Goal: Task Accomplishment & Management: Manage account settings

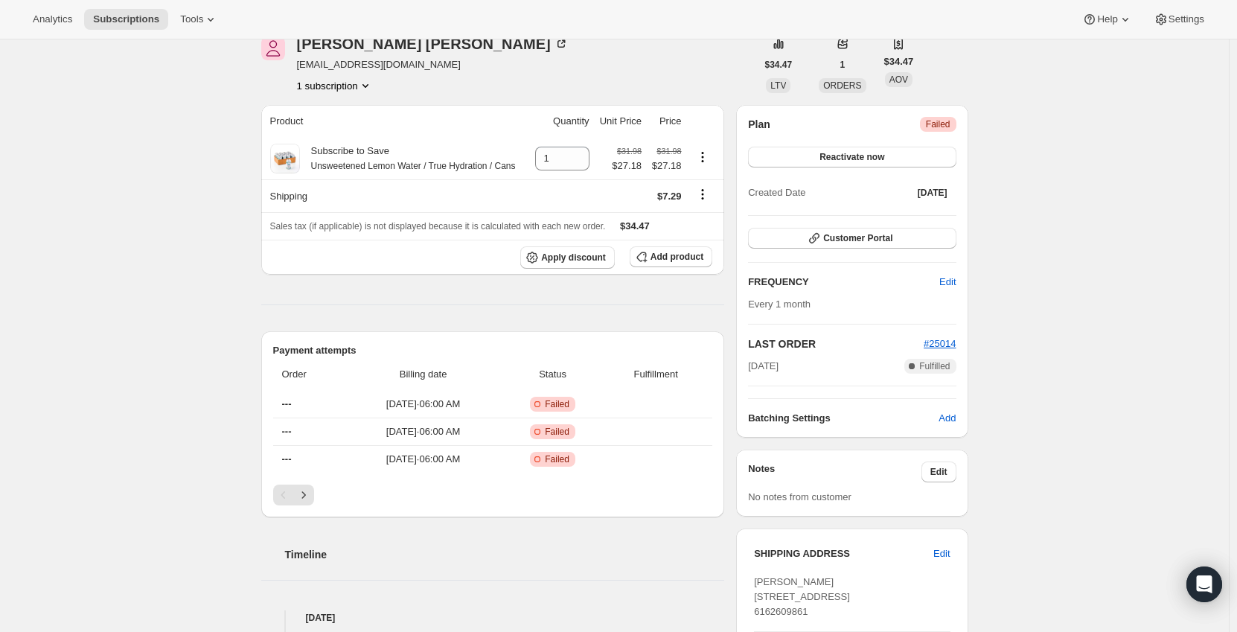
scroll to position [149, 0]
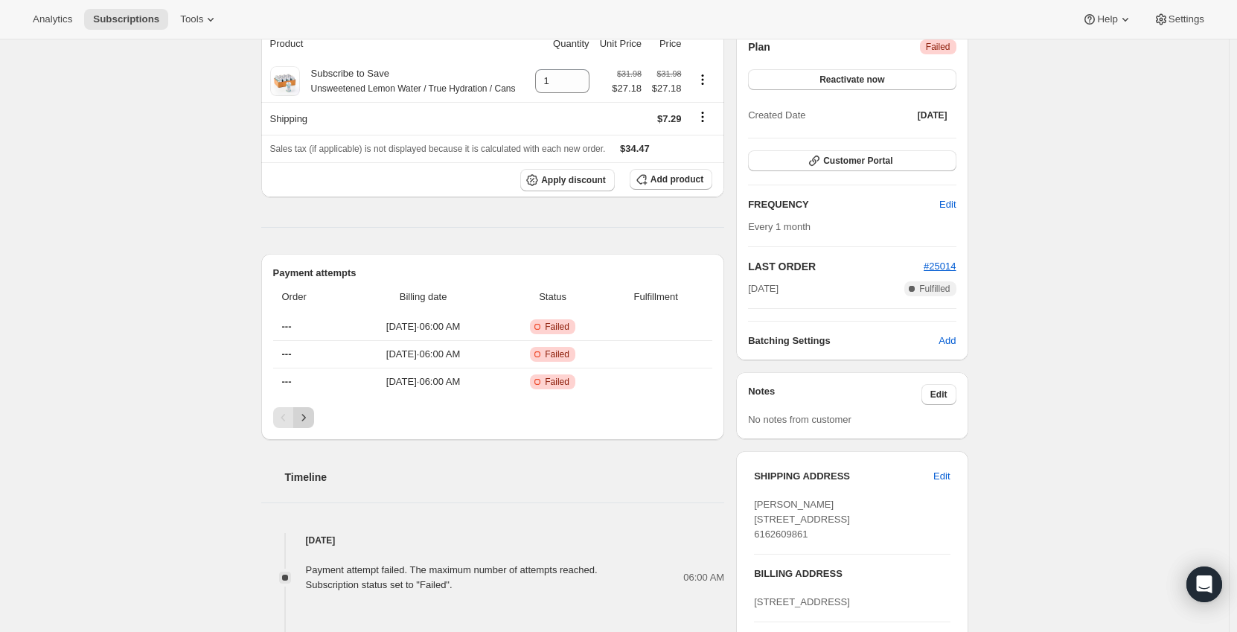
click at [298, 418] on button "Next" at bounding box center [303, 417] width 21 height 21
click at [307, 415] on icon "Next" at bounding box center [303, 417] width 15 height 15
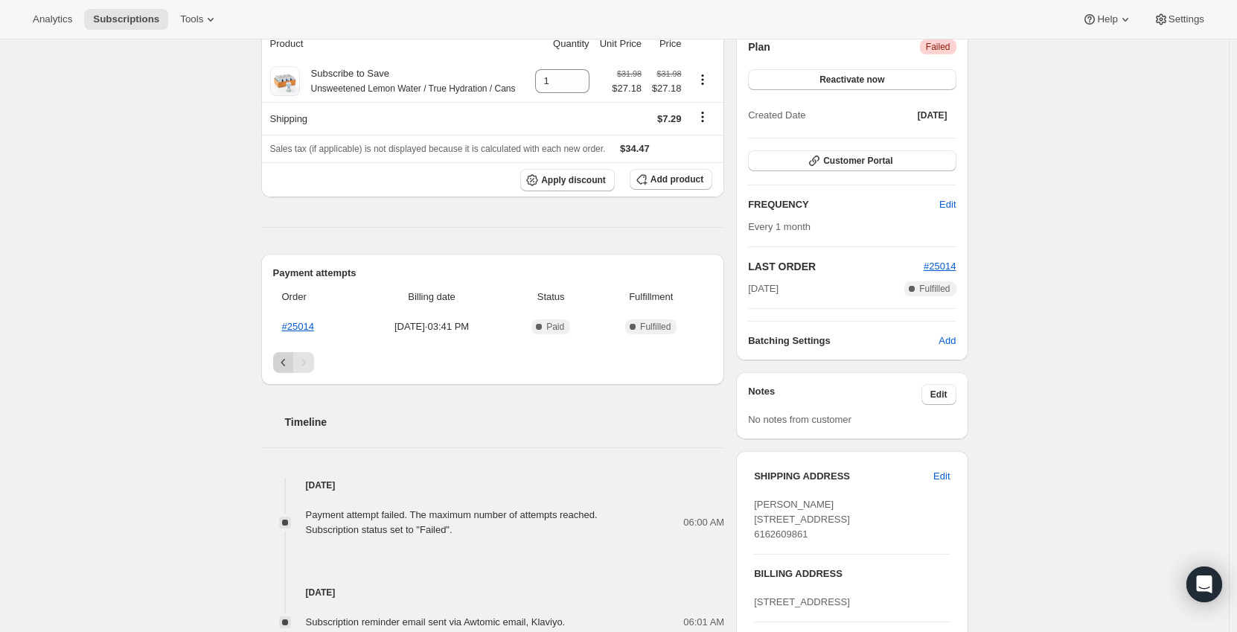
click at [287, 357] on icon "Previous" at bounding box center [283, 362] width 15 height 15
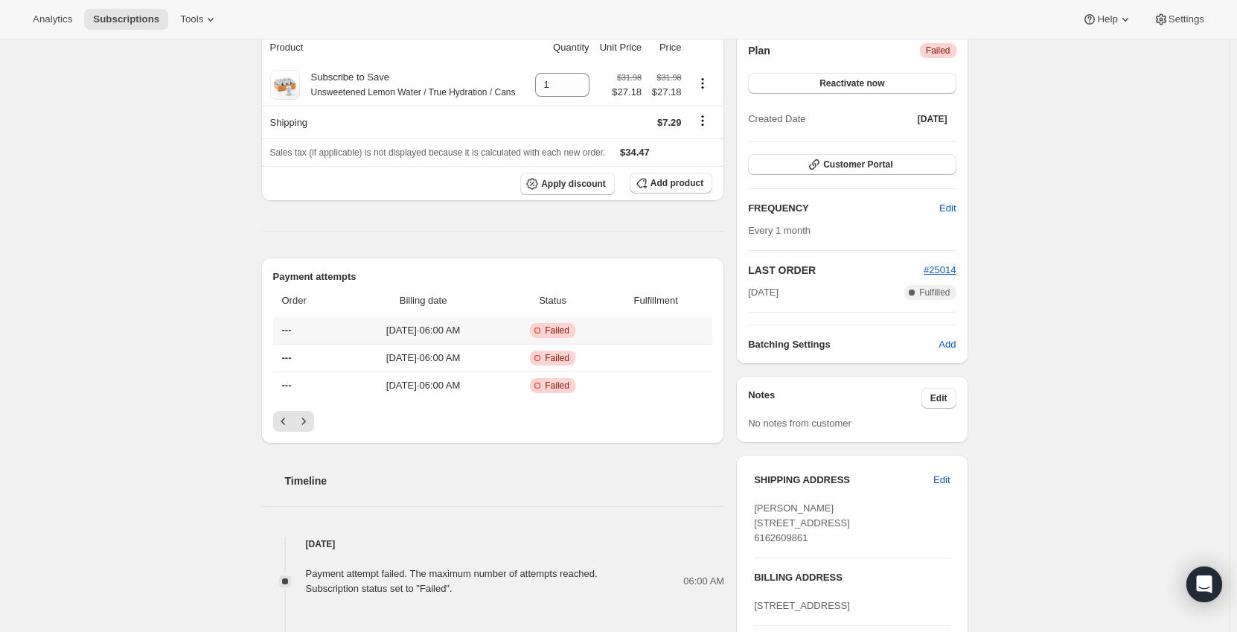
scroll to position [0, 0]
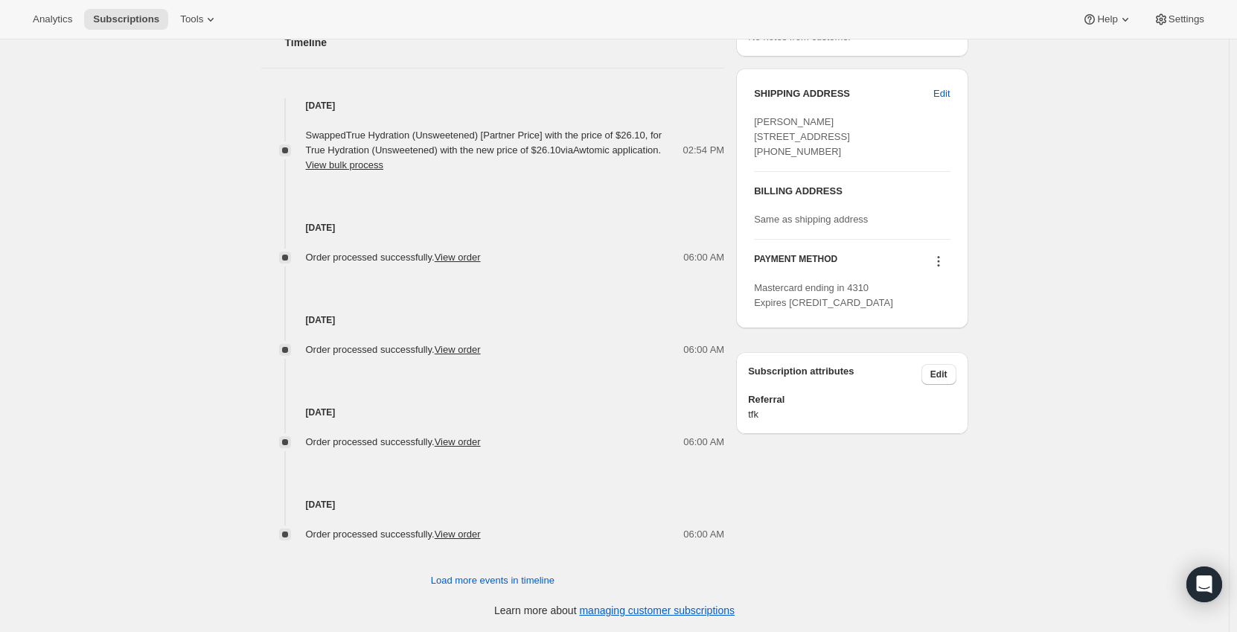
scroll to position [63, 0]
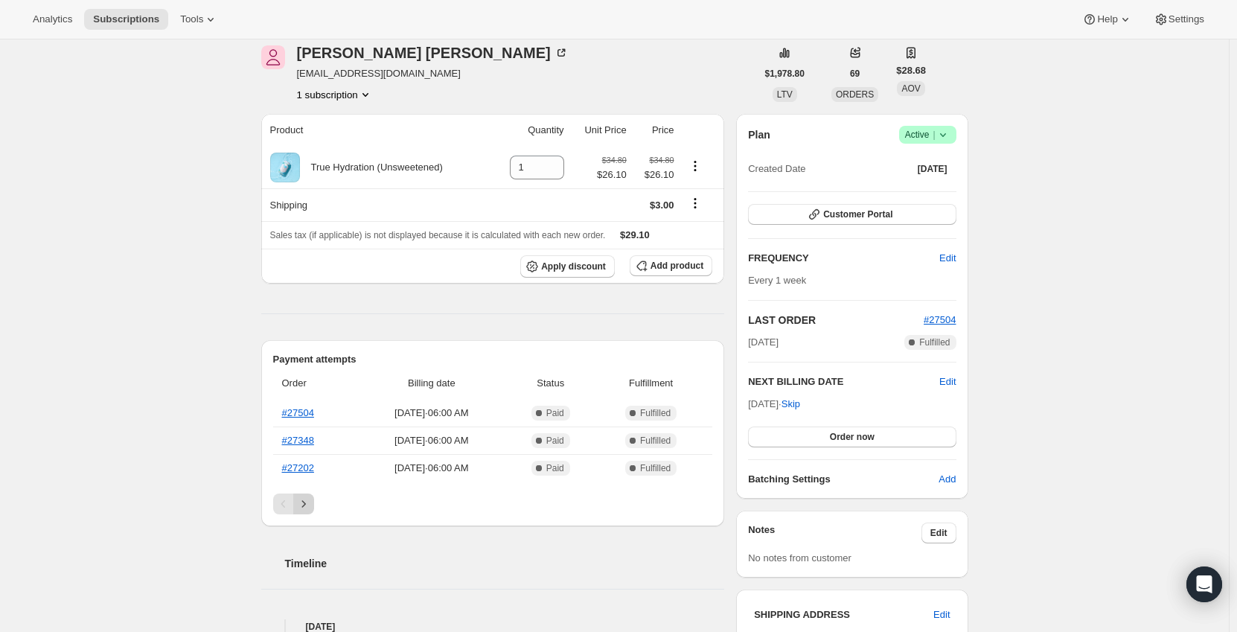
click at [309, 495] on button "Next" at bounding box center [303, 504] width 21 height 21
click at [309, 503] on icon "Next" at bounding box center [303, 504] width 15 height 15
click at [307, 506] on icon "Next" at bounding box center [303, 504] width 15 height 15
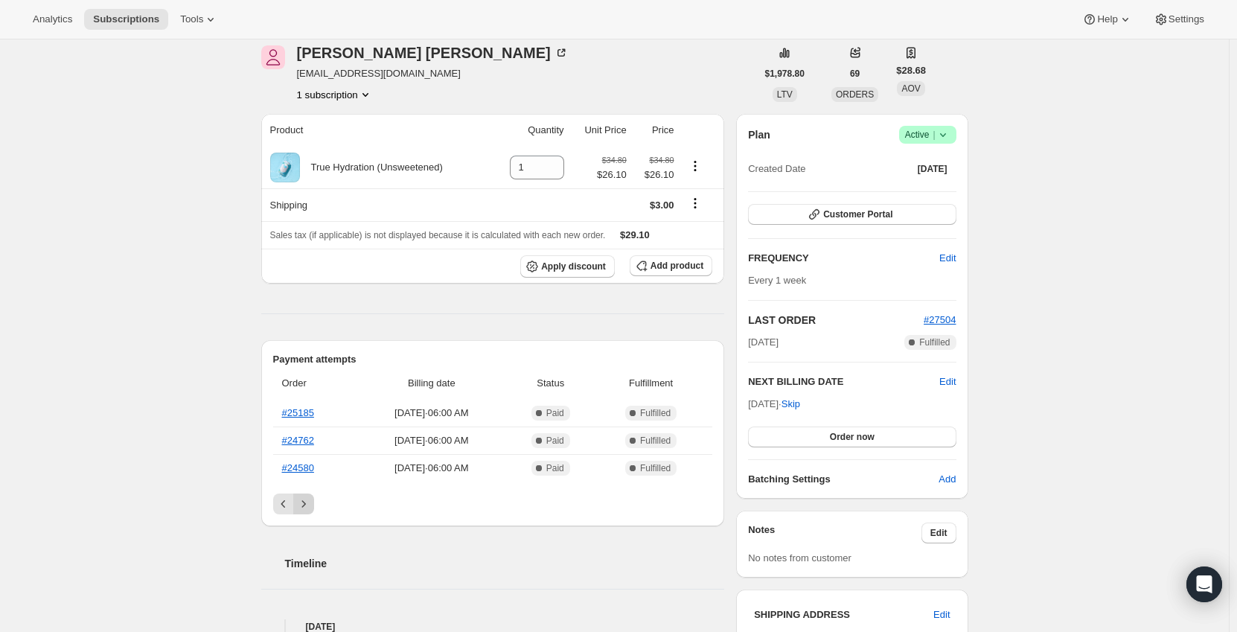
click at [307, 507] on icon "Next" at bounding box center [303, 504] width 15 height 15
click at [307, 508] on icon "Next" at bounding box center [303, 504] width 15 height 15
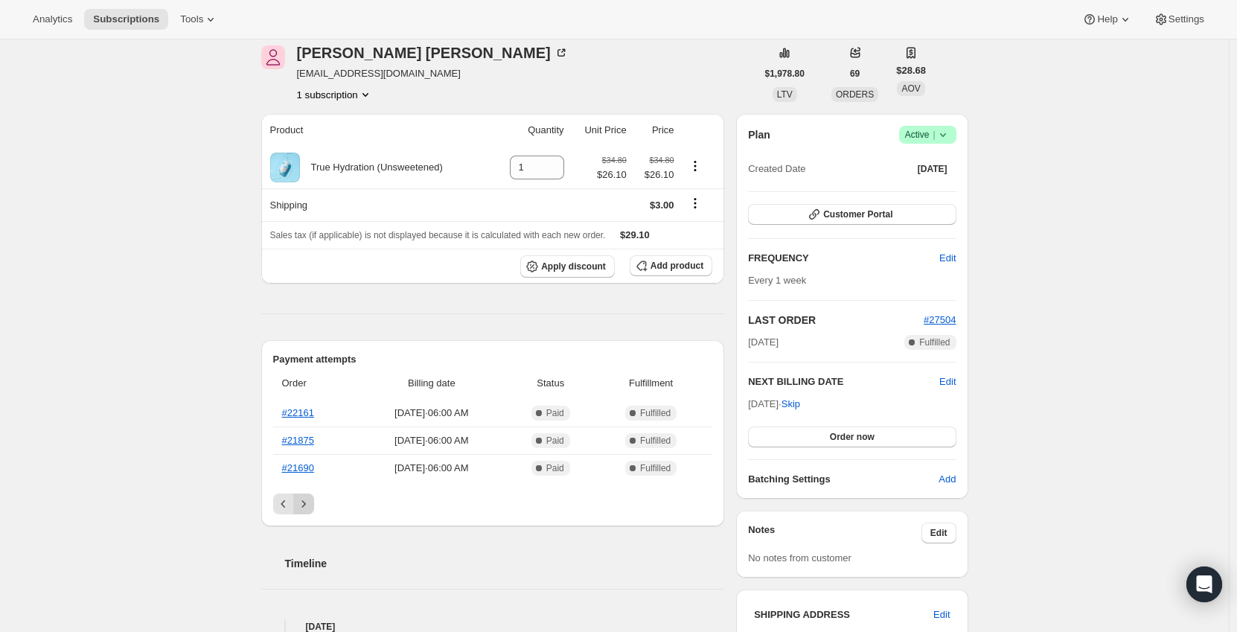
click at [307, 509] on icon "Next" at bounding box center [303, 504] width 15 height 15
click at [306, 504] on icon "Next" at bounding box center [303, 504] width 15 height 15
click at [311, 507] on icon "Next" at bounding box center [303, 504] width 15 height 15
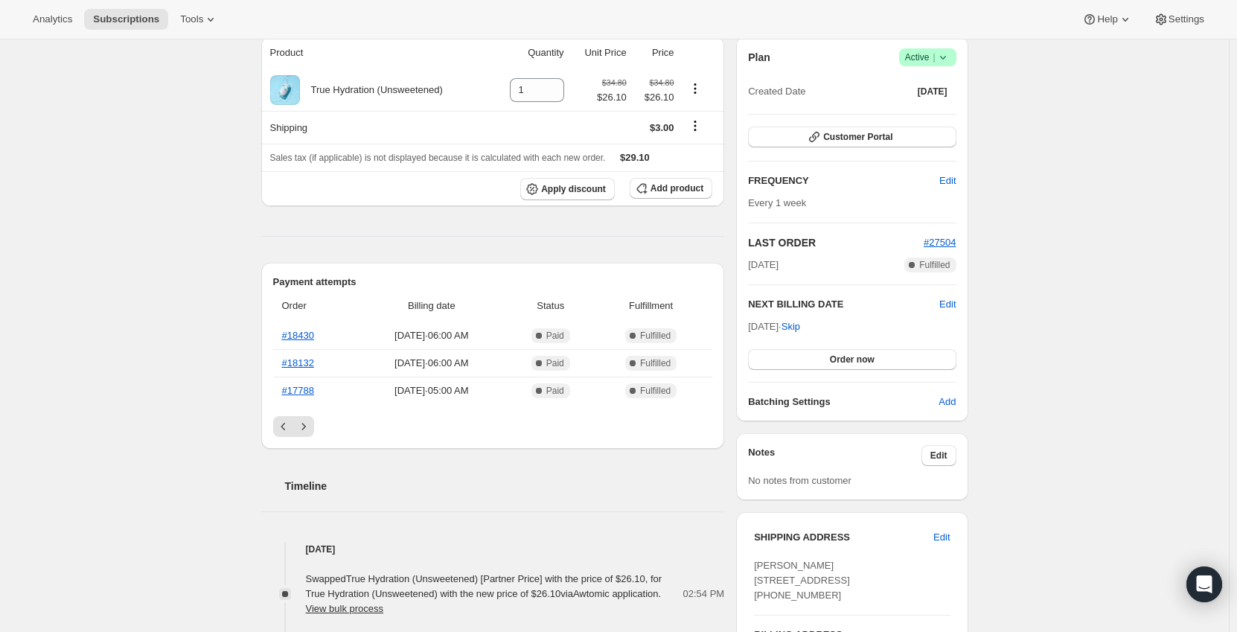
scroll to position [211, 0]
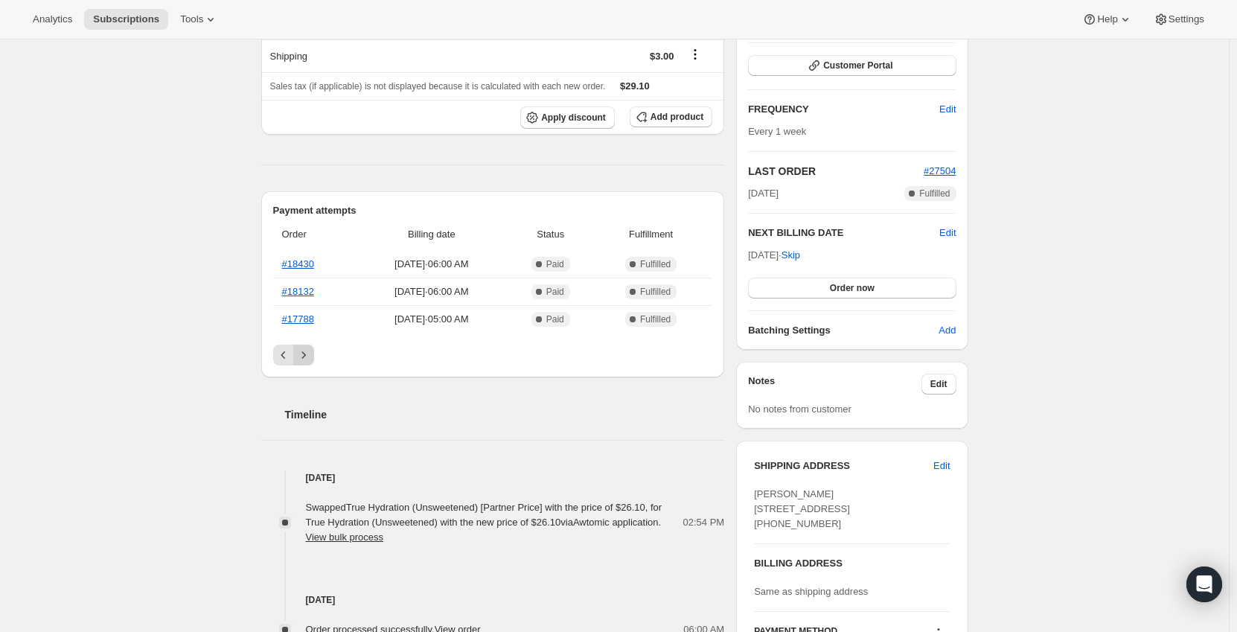
click at [307, 359] on icon "Next" at bounding box center [303, 355] width 15 height 15
click at [306, 359] on icon "Next" at bounding box center [303, 355] width 15 height 15
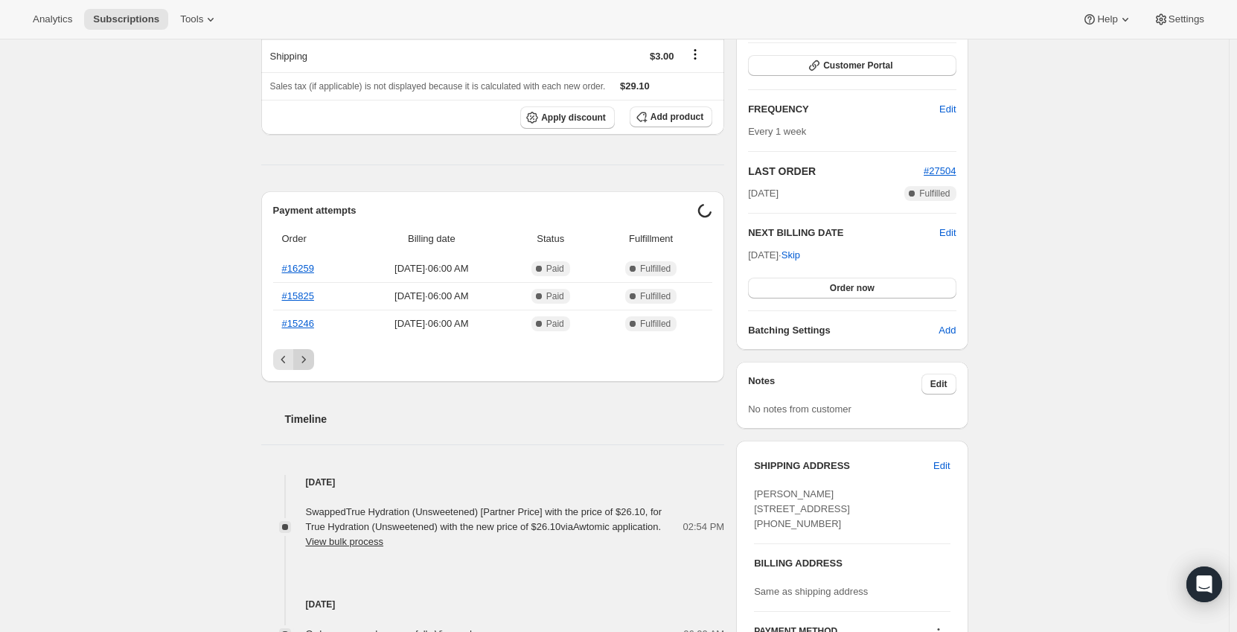
click at [306, 359] on icon "Next" at bounding box center [303, 359] width 15 height 15
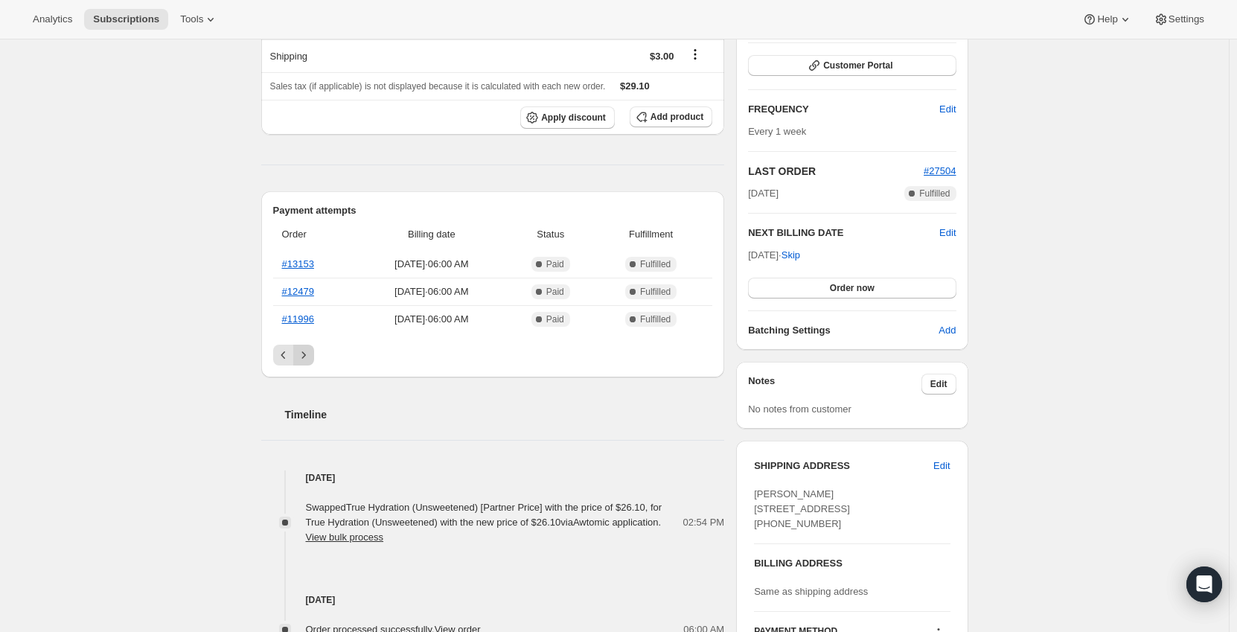
click at [306, 358] on icon "Next" at bounding box center [303, 355] width 15 height 15
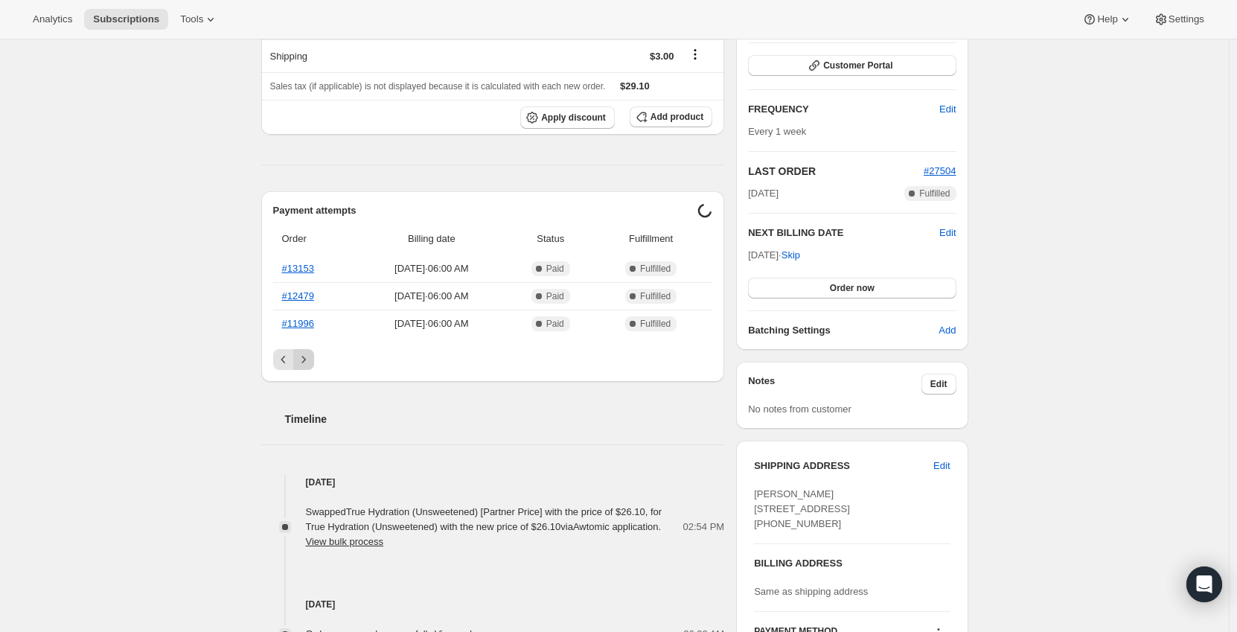
click at [306, 358] on icon "Next" at bounding box center [303, 359] width 15 height 15
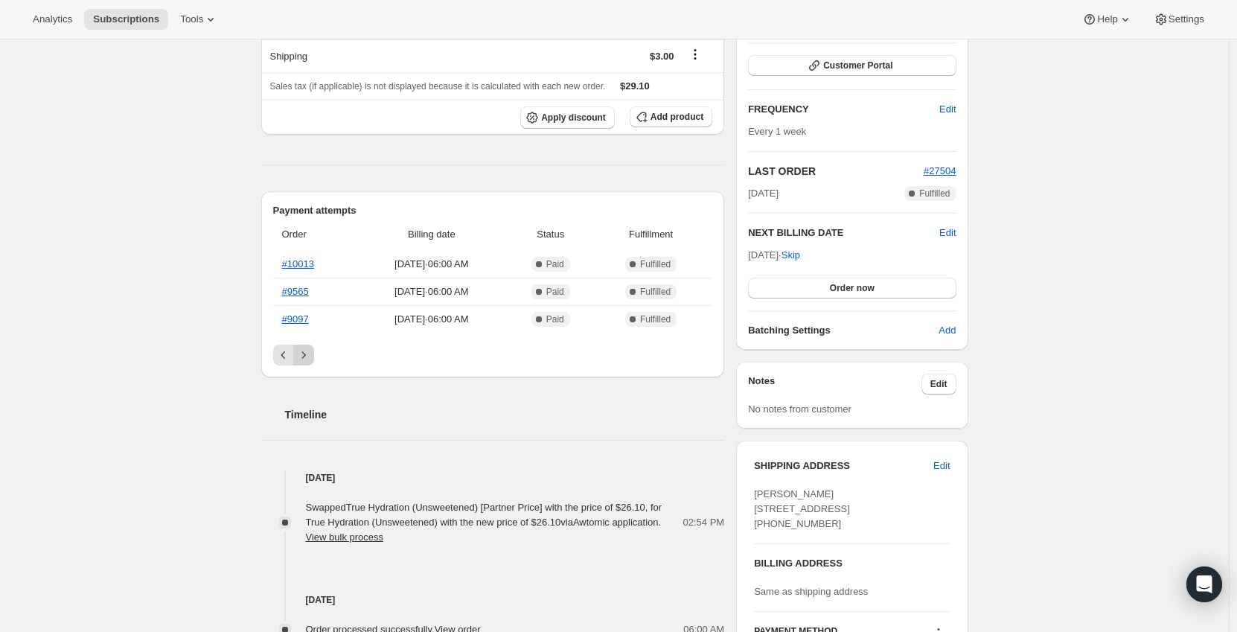
click at [306, 358] on icon "Next" at bounding box center [303, 355] width 15 height 15
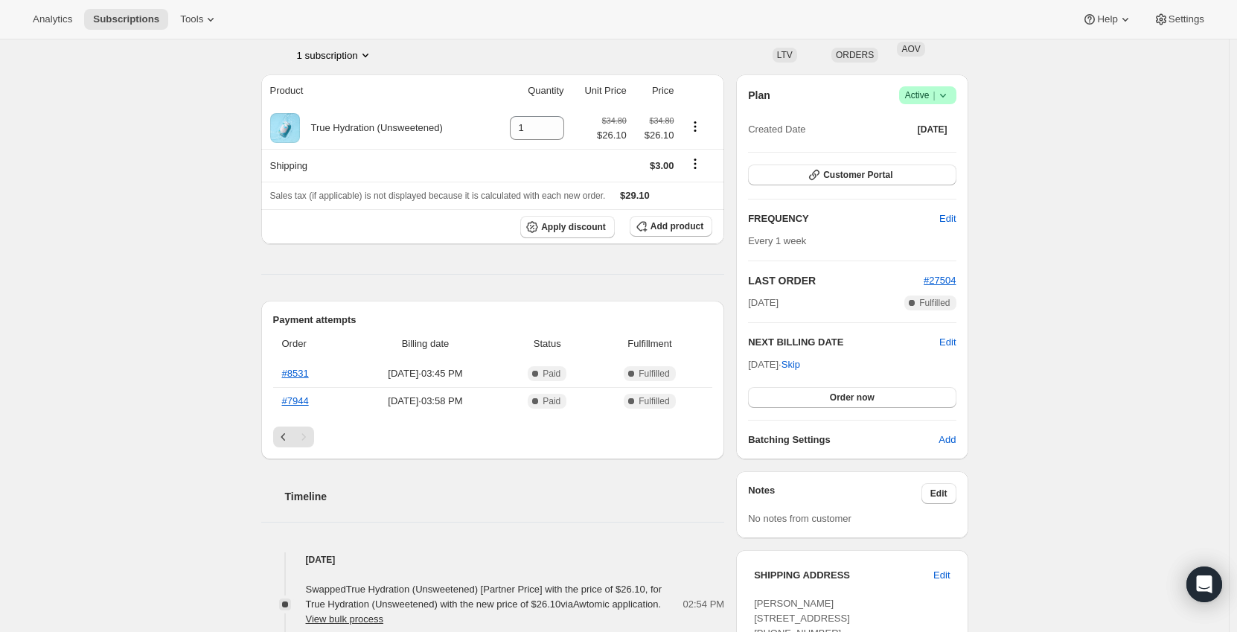
scroll to position [0, 0]
